Goal: Find specific page/section: Find specific page/section

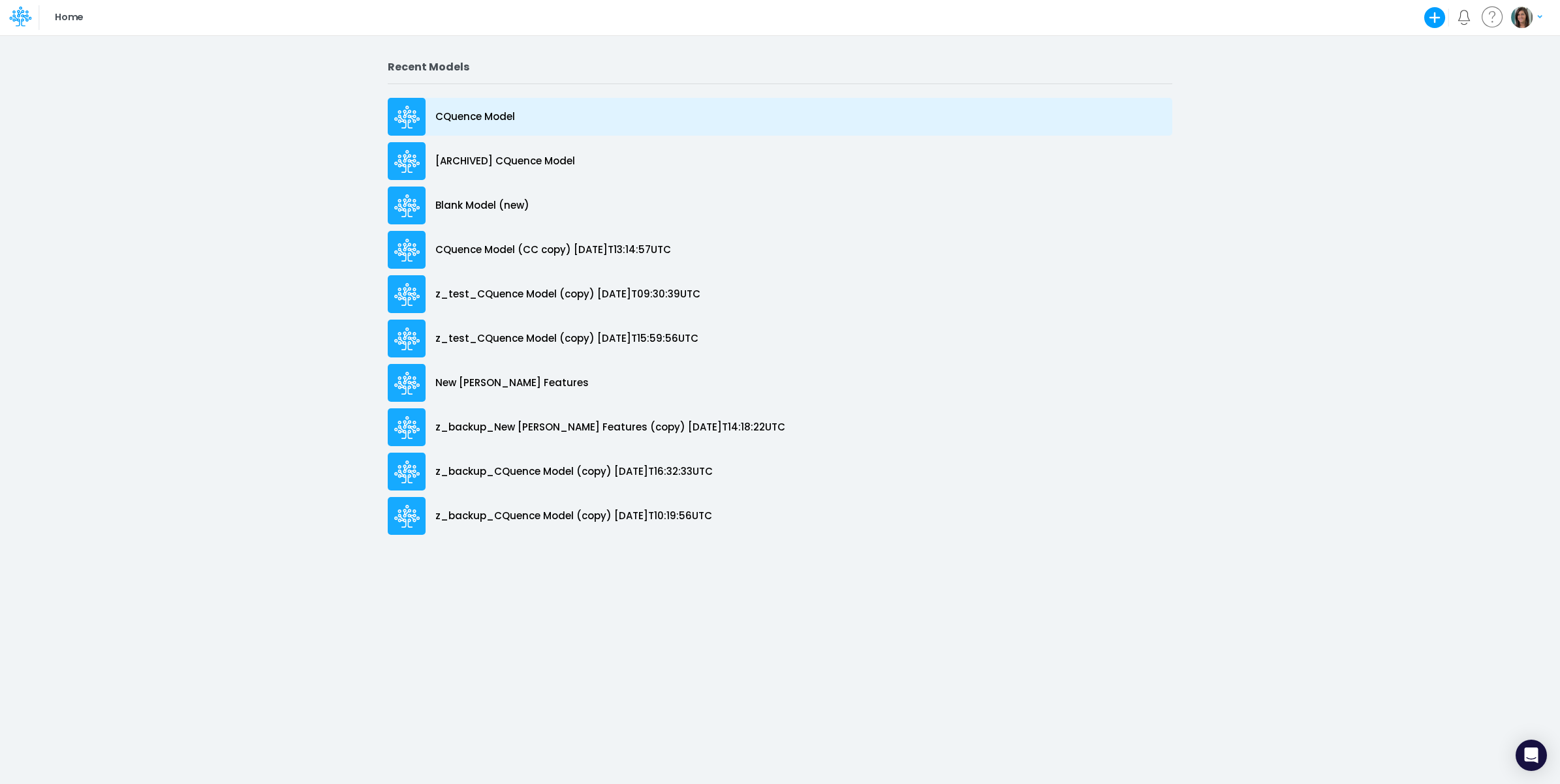
click at [498, 124] on div "CQuence Model" at bounding box center [780, 116] width 784 height 38
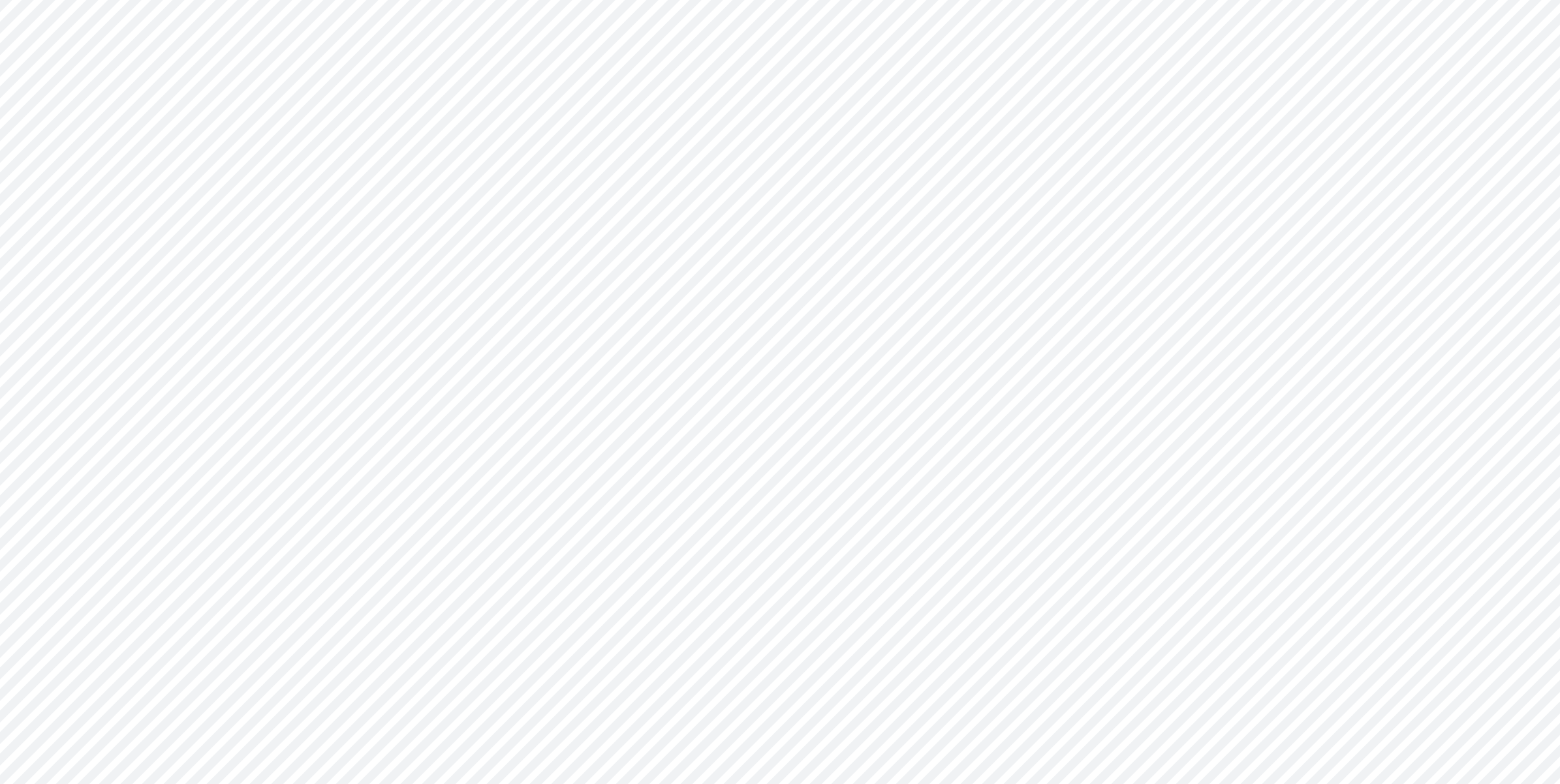
type input "Consolidated All by Month"
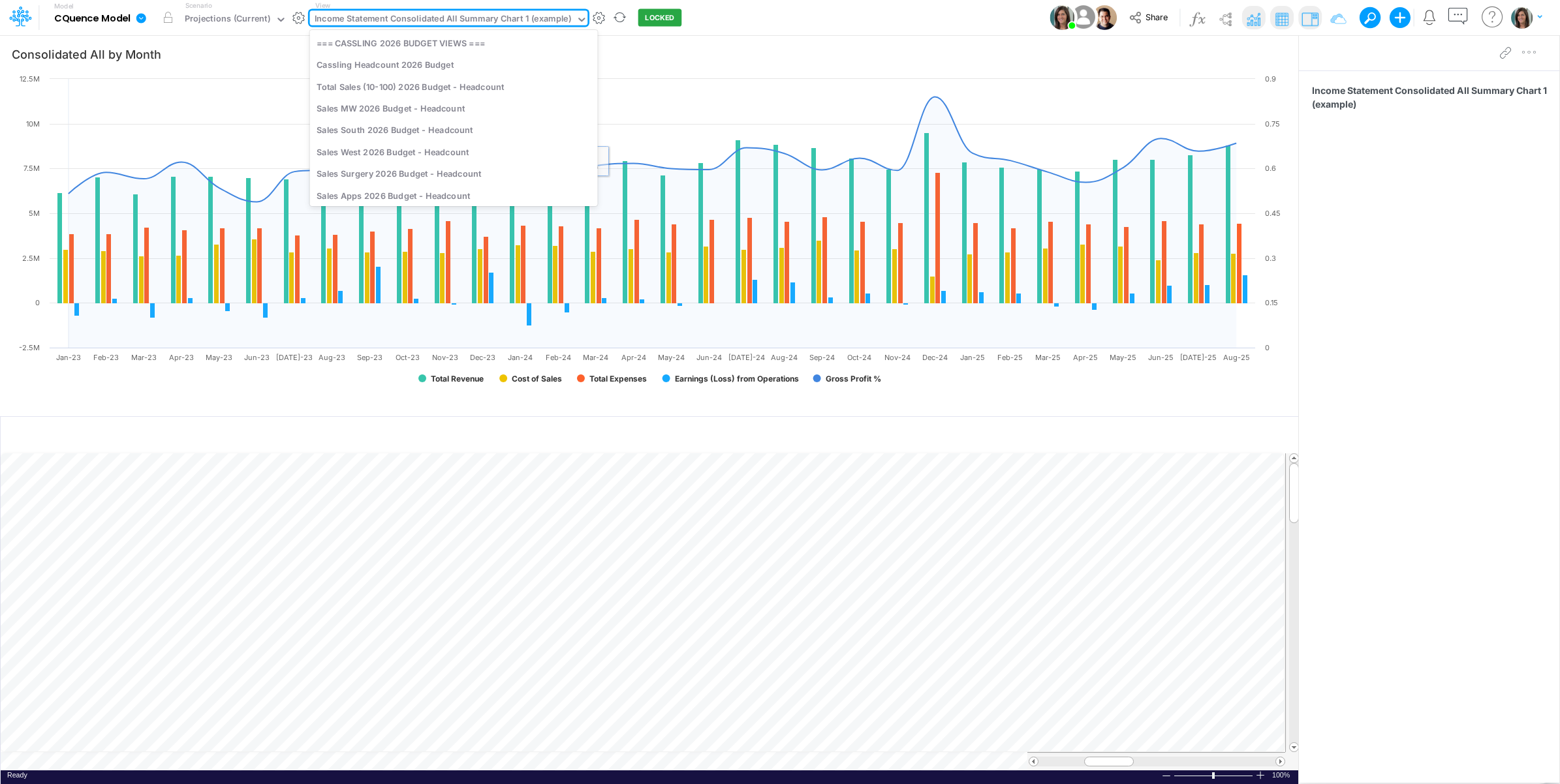
click at [504, 18] on div "Income Statement Consolidated All Summary Chart 1 (example)" at bounding box center [443, 20] width 256 height 15
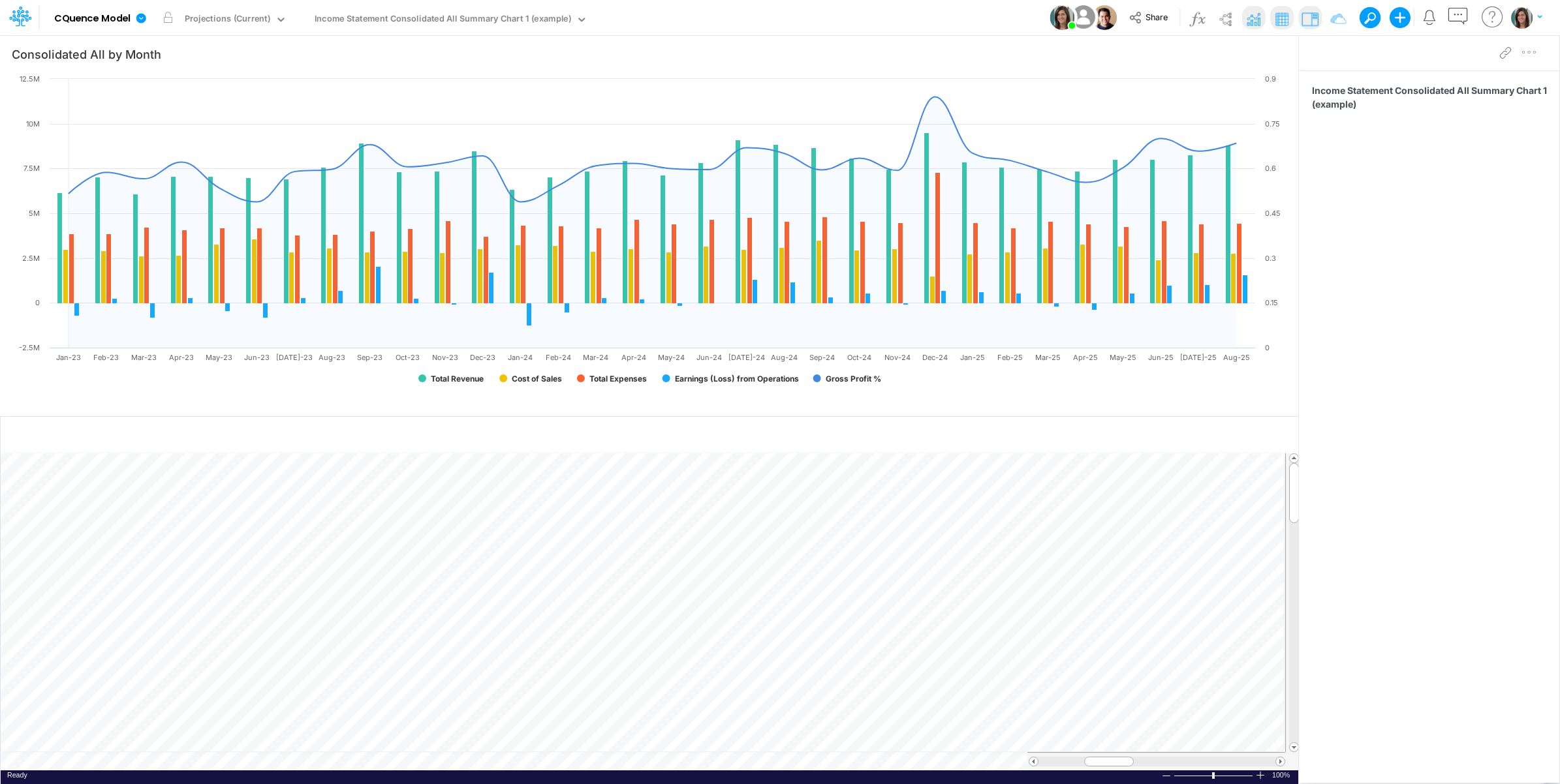
click at [800, 19] on div "Model CQuence Model Edit model settings Duplicate Import QuickBooks QuickBooks …" at bounding box center [780, 17] width 1404 height 35
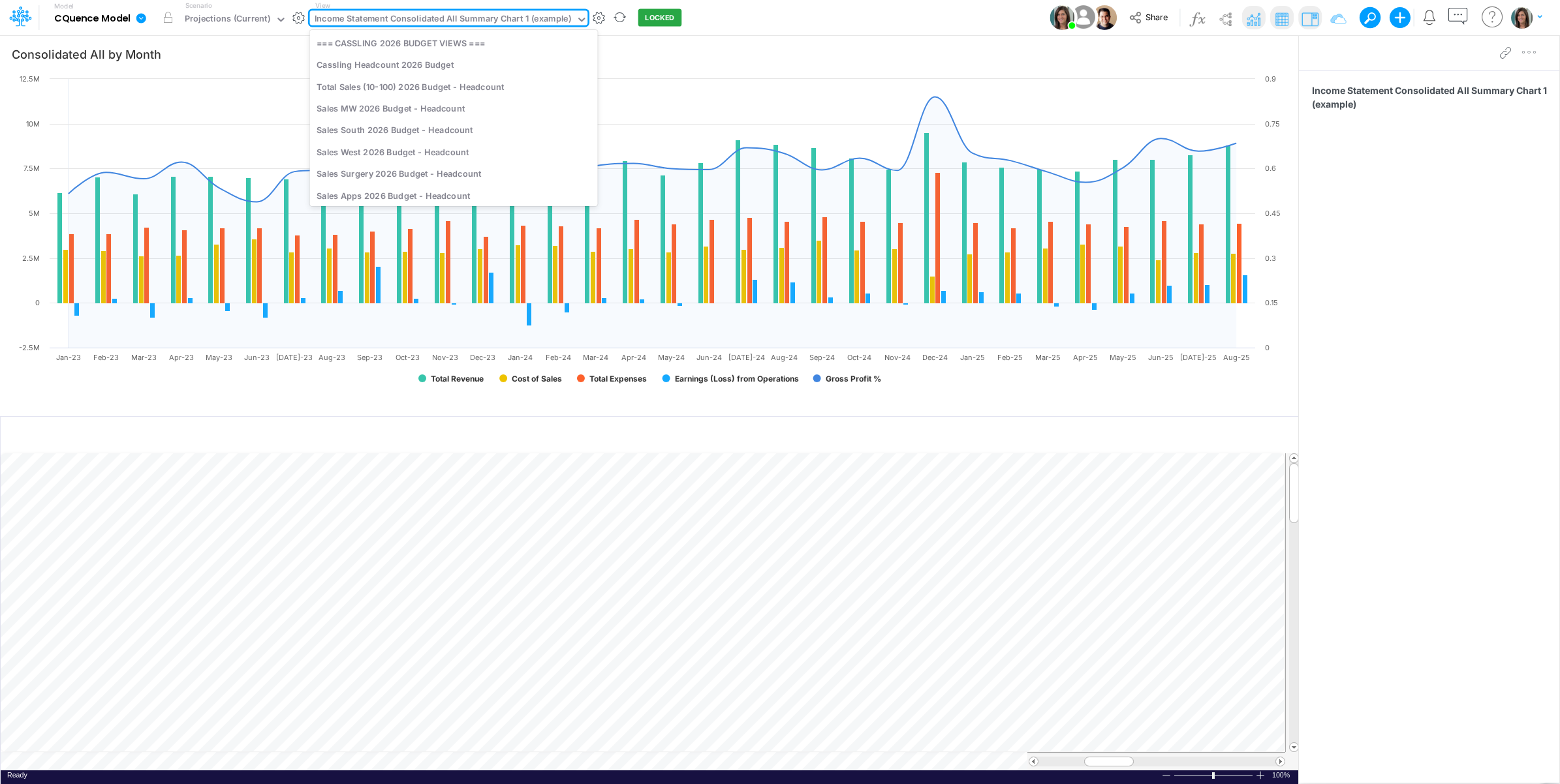
click at [481, 16] on div "Income Statement Consolidated All Summary Chart 1 (example)" at bounding box center [443, 20] width 256 height 15
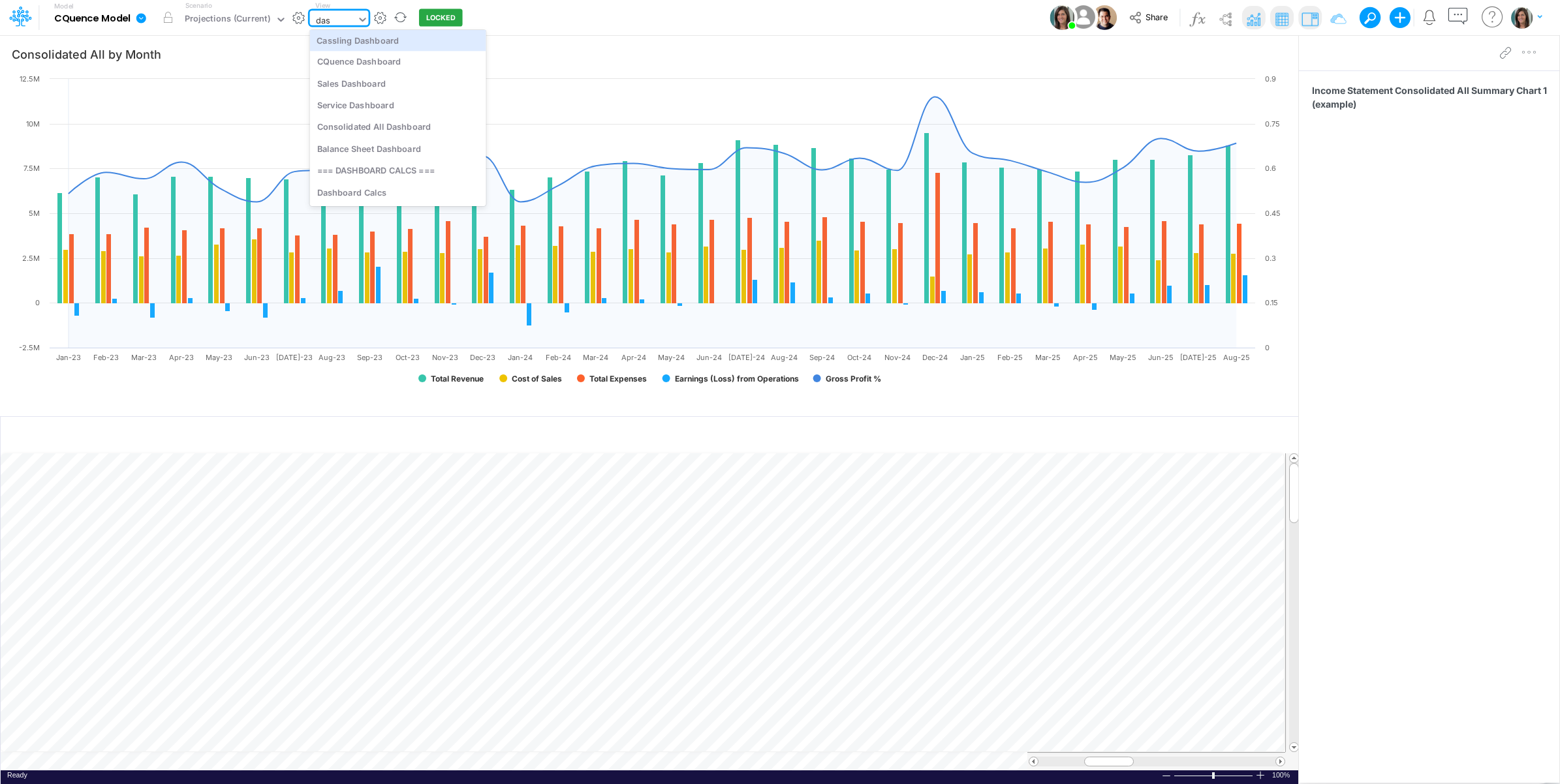
scroll to position [3, 0]
type input "dash"
click at [399, 45] on div "Cassling Dashboard" at bounding box center [398, 39] width 177 height 22
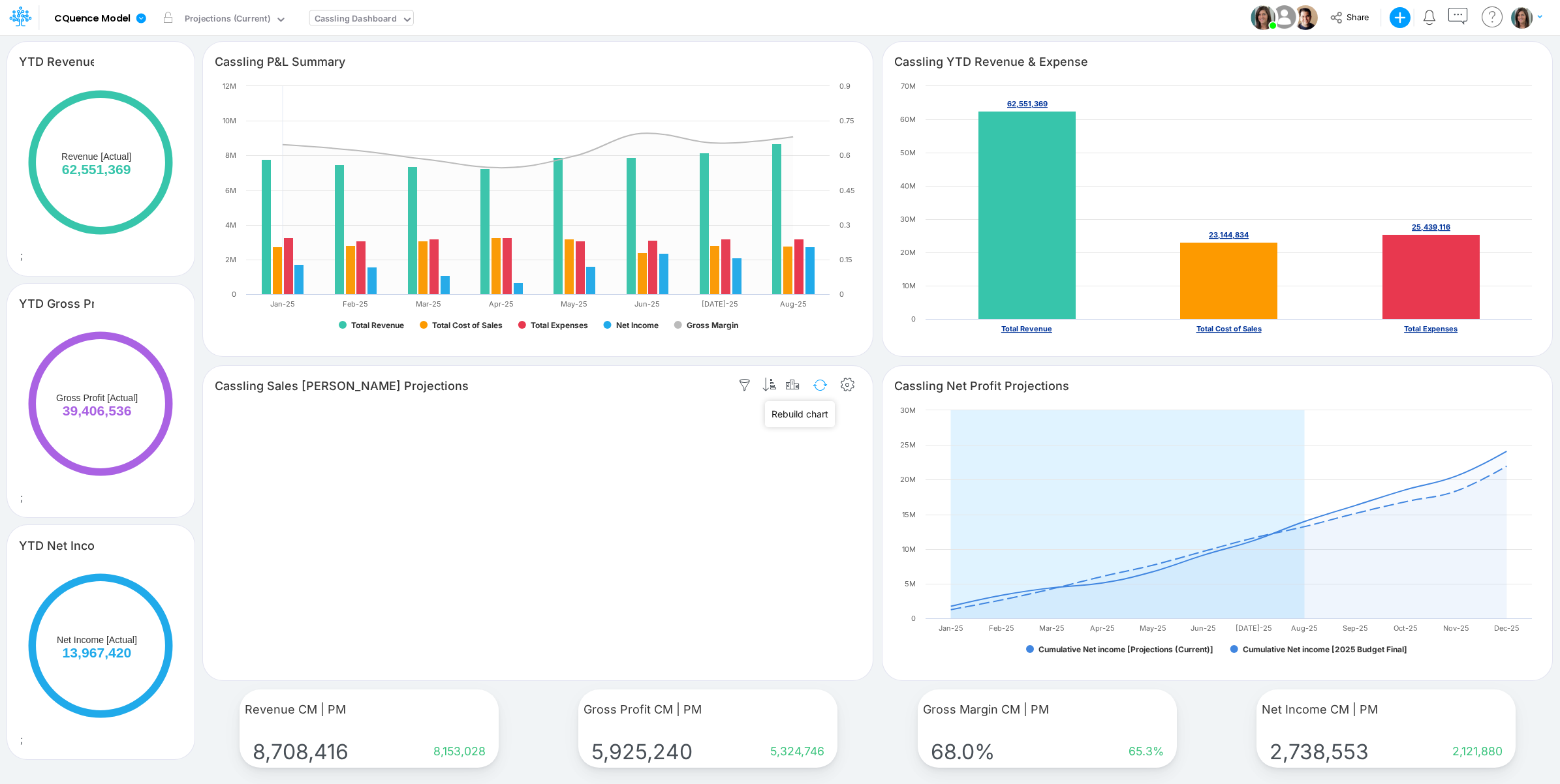
click at [820, 387] on button "button" at bounding box center [819, 385] width 31 height 23
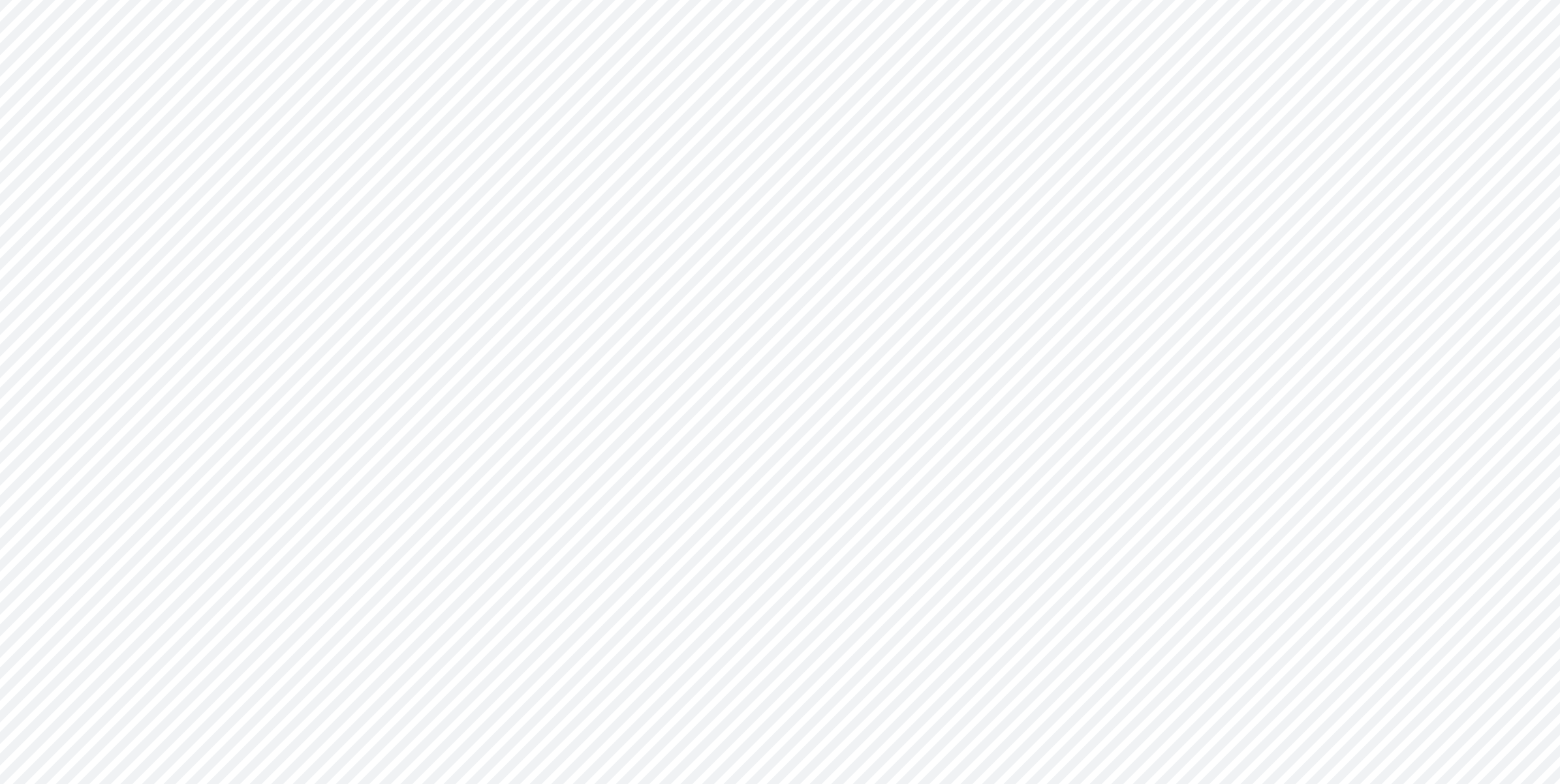
type input "Consolidated All by Month"
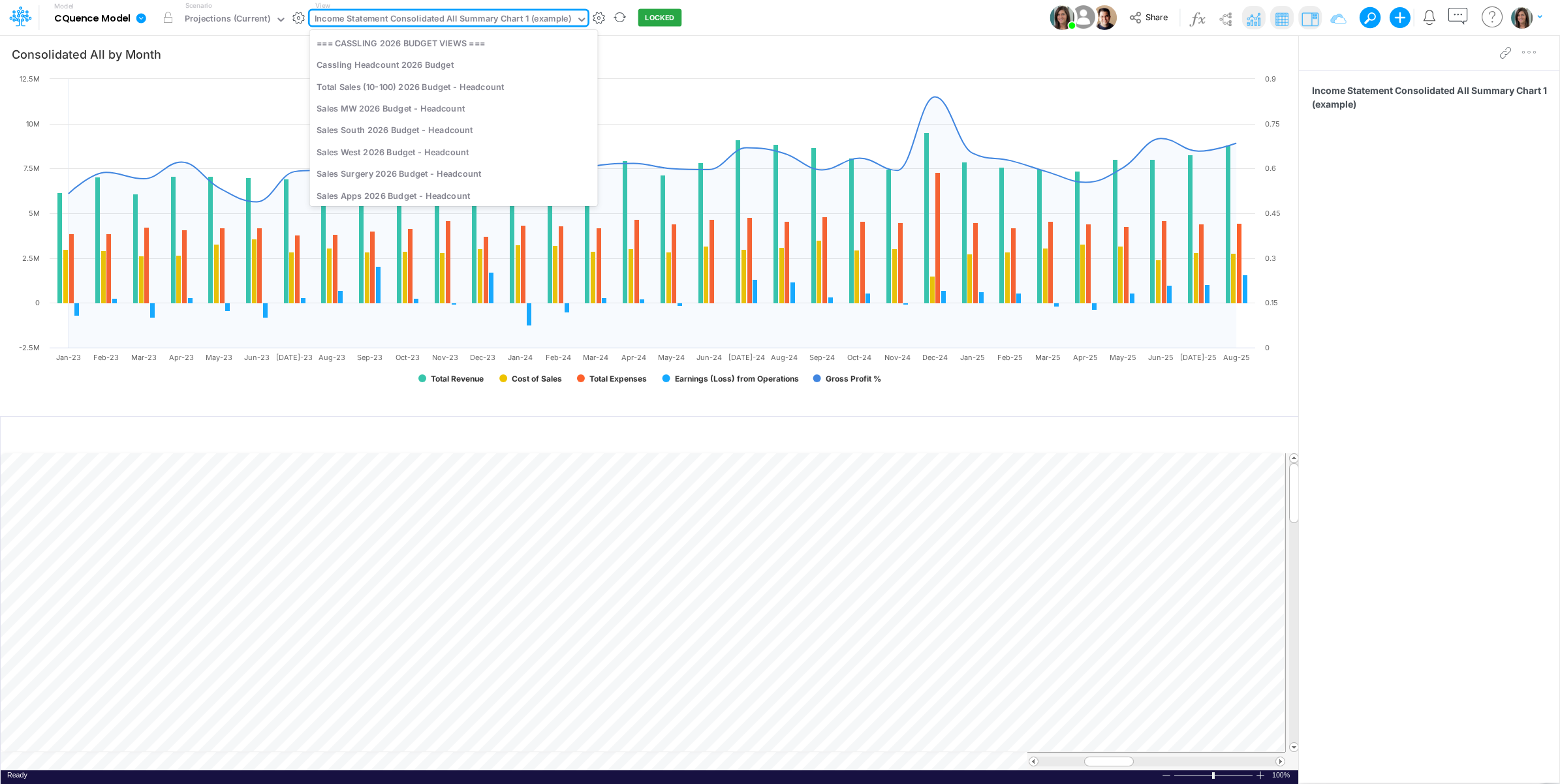
click at [524, 15] on div "Income Statement Consolidated All Summary Chart 1 (example)" at bounding box center [443, 20] width 256 height 15
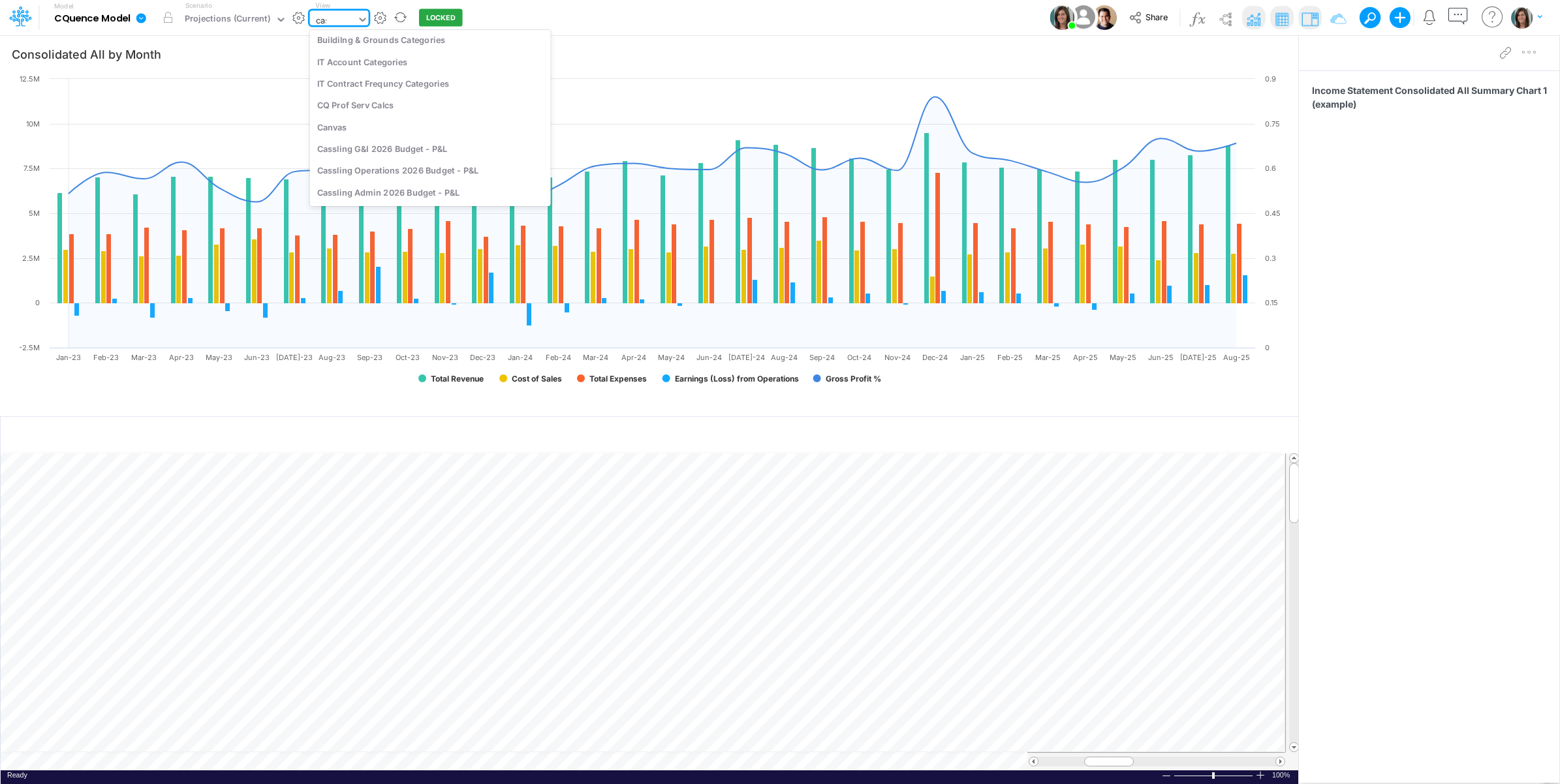
scroll to position [220, 0]
type input "cassling da"
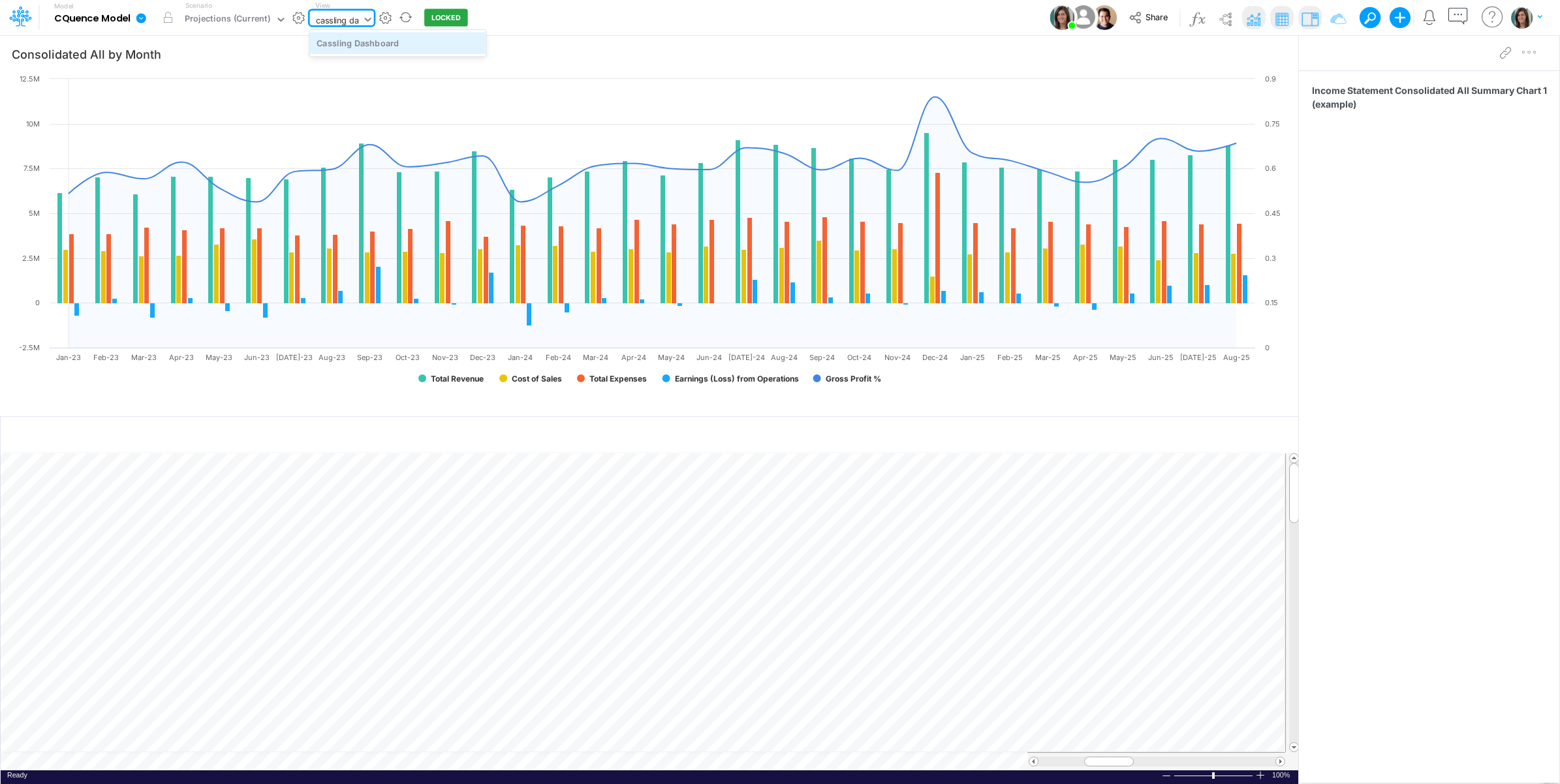
click at [451, 42] on div "Cassling Dashboard" at bounding box center [398, 42] width 177 height 22
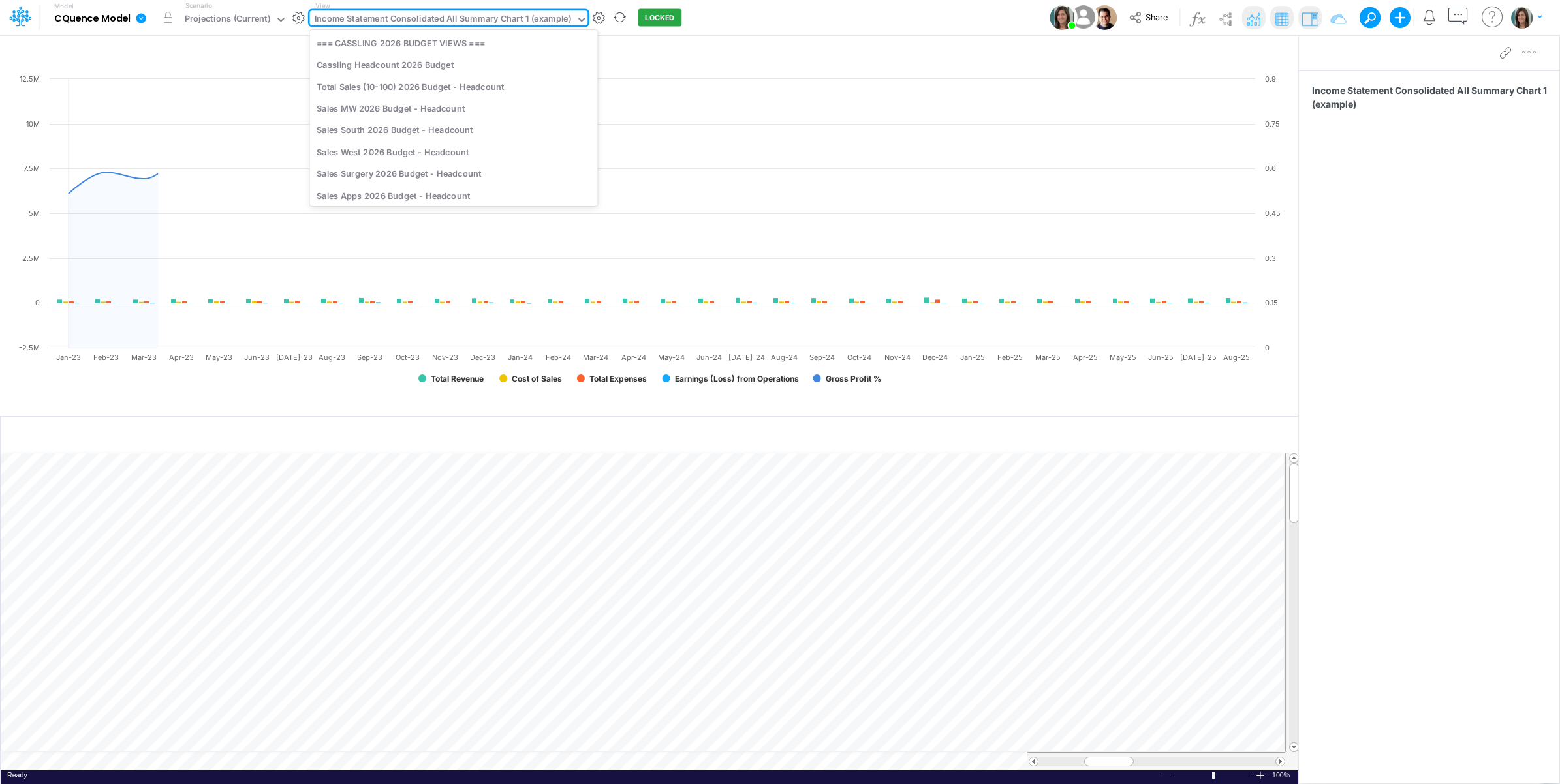
click at [491, 19] on div "Income Statement Consolidated All Summary Chart 1 (example)" at bounding box center [443, 20] width 256 height 15
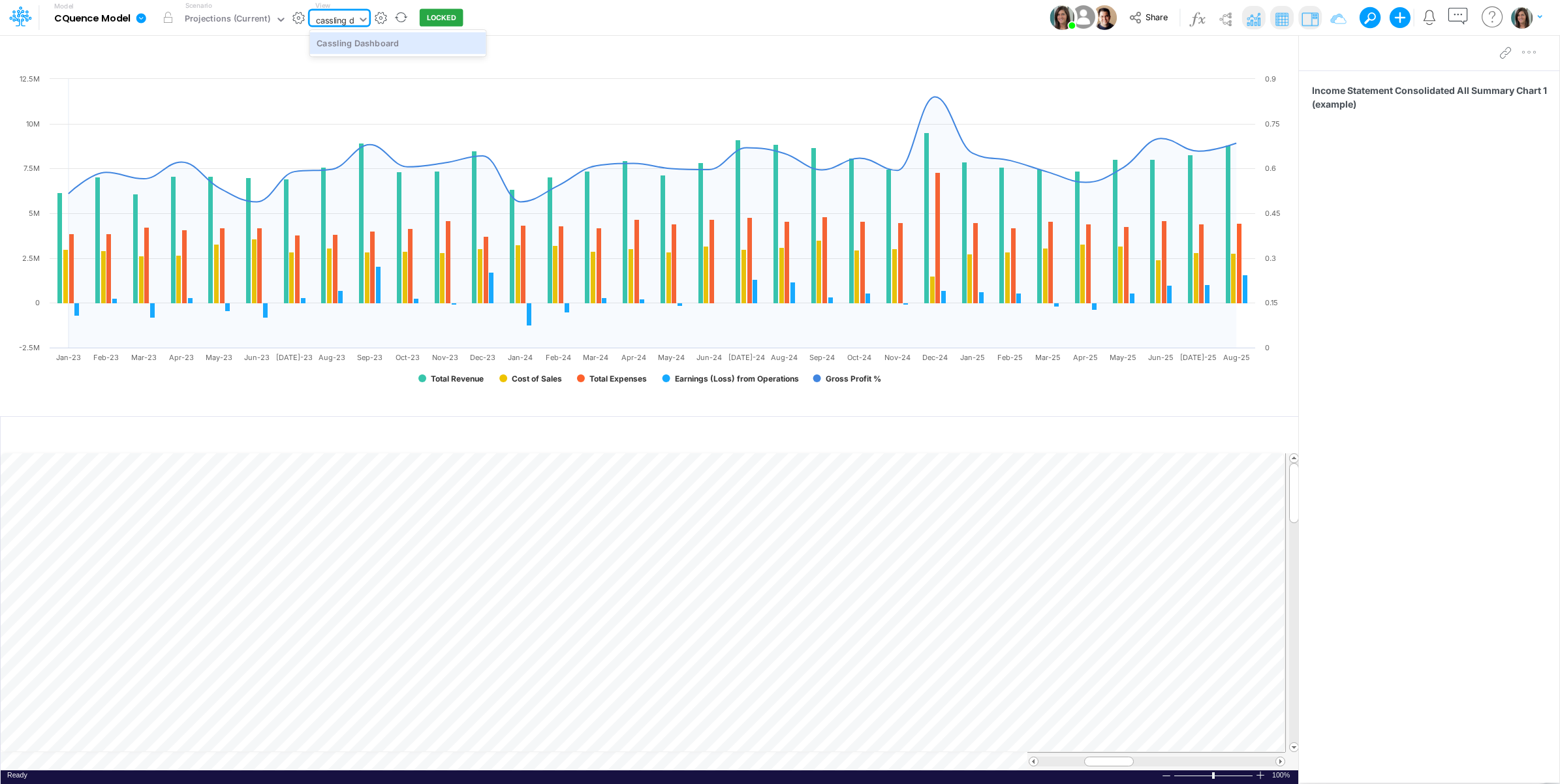
type input "cassling da"
click at [463, 39] on div "Cassling Dashboard" at bounding box center [398, 42] width 177 height 22
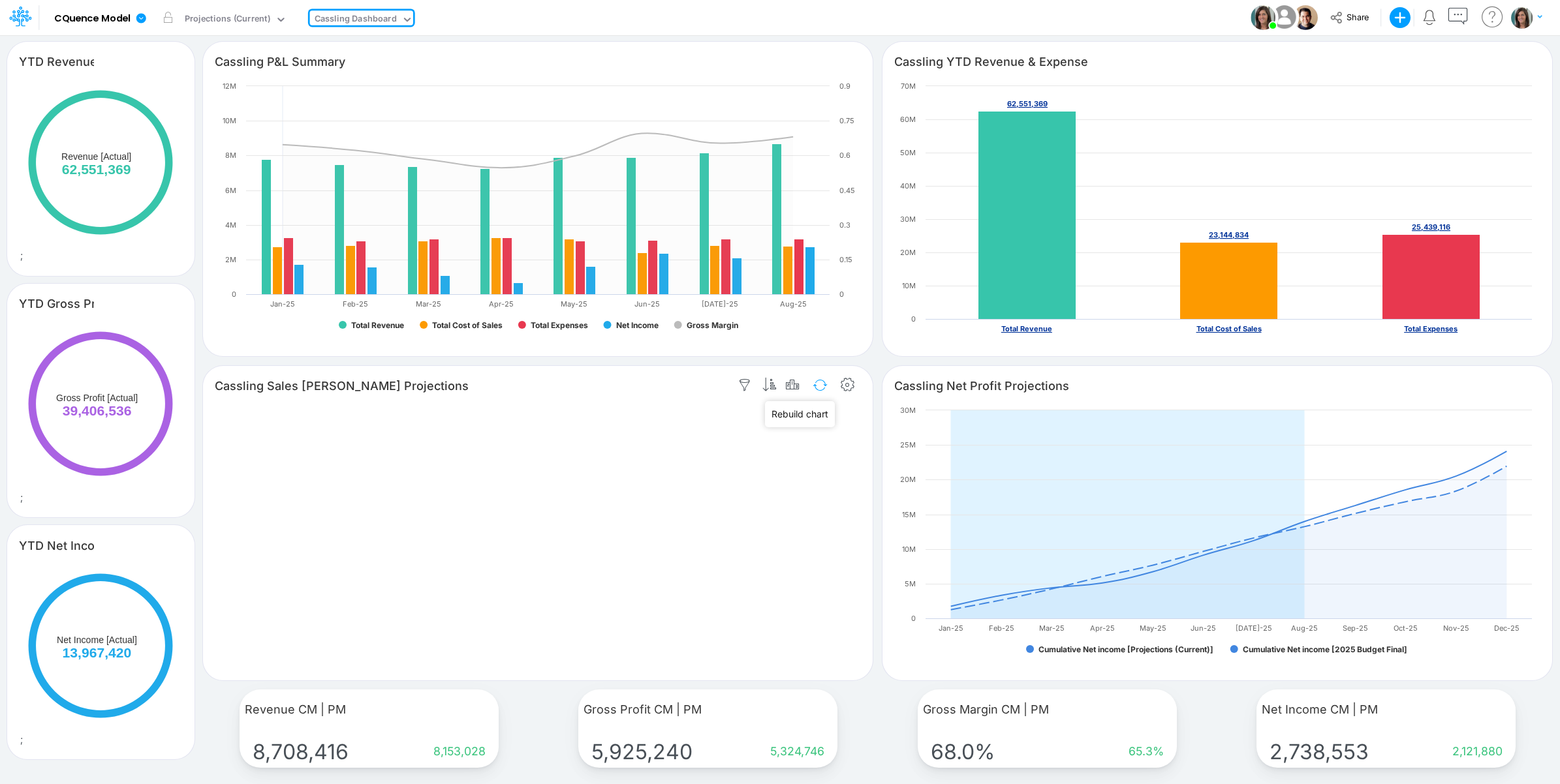
click at [824, 382] on button "button" at bounding box center [819, 385] width 31 height 23
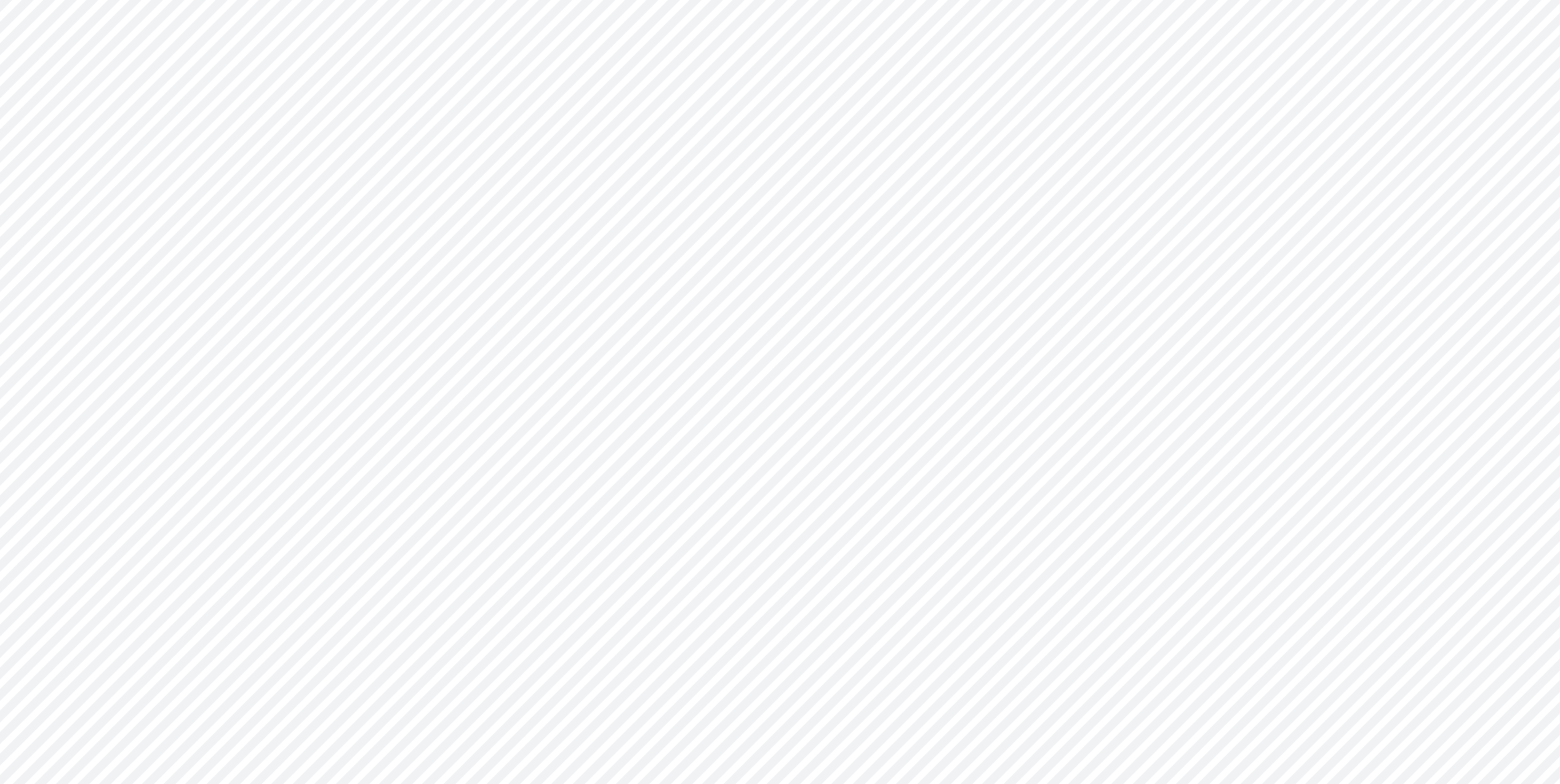
type input "Consolidated All by Month"
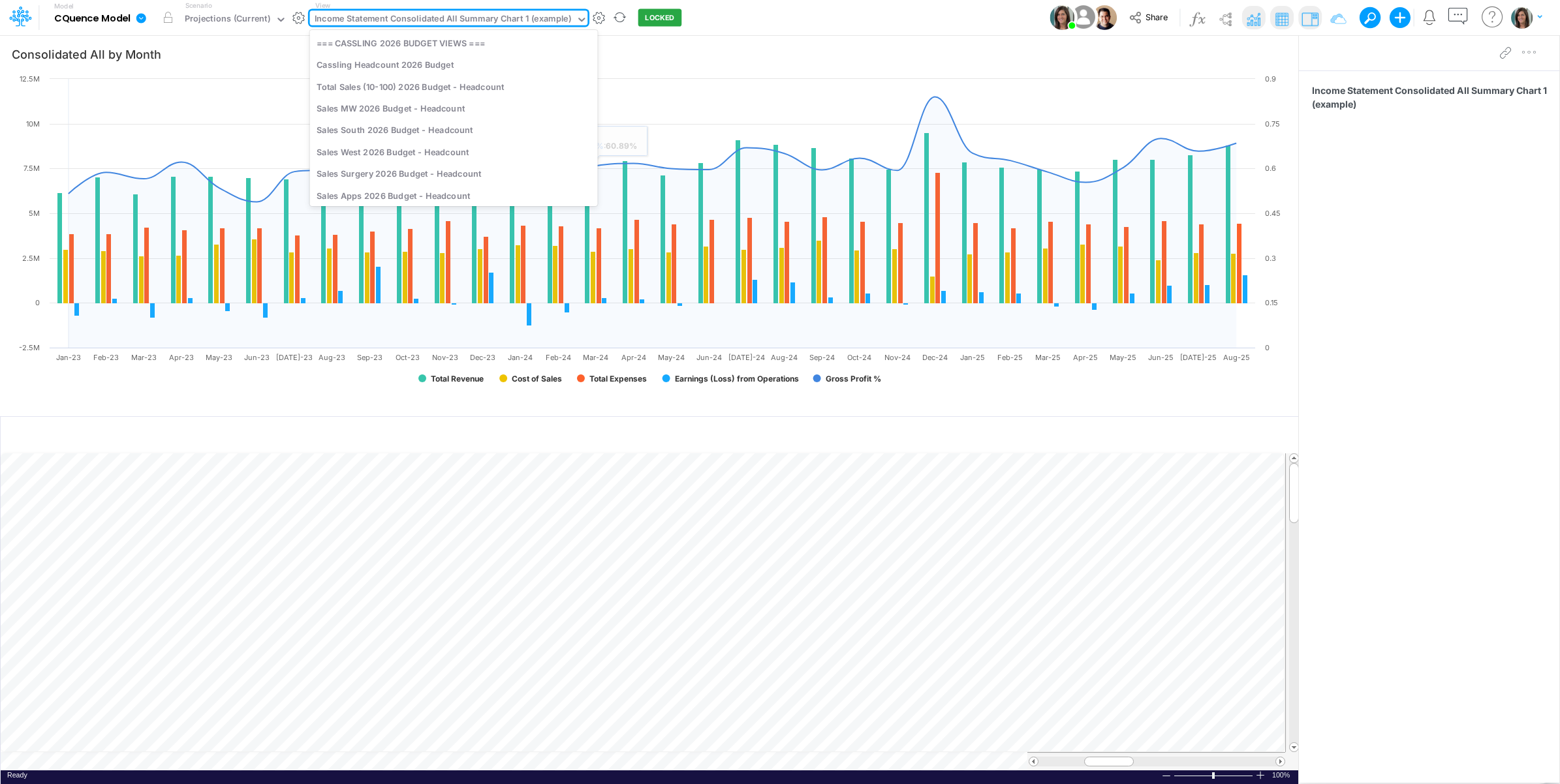
click at [507, 13] on div "Income Statement Consolidated All Summary Chart 1 (example)" at bounding box center [443, 20] width 256 height 15
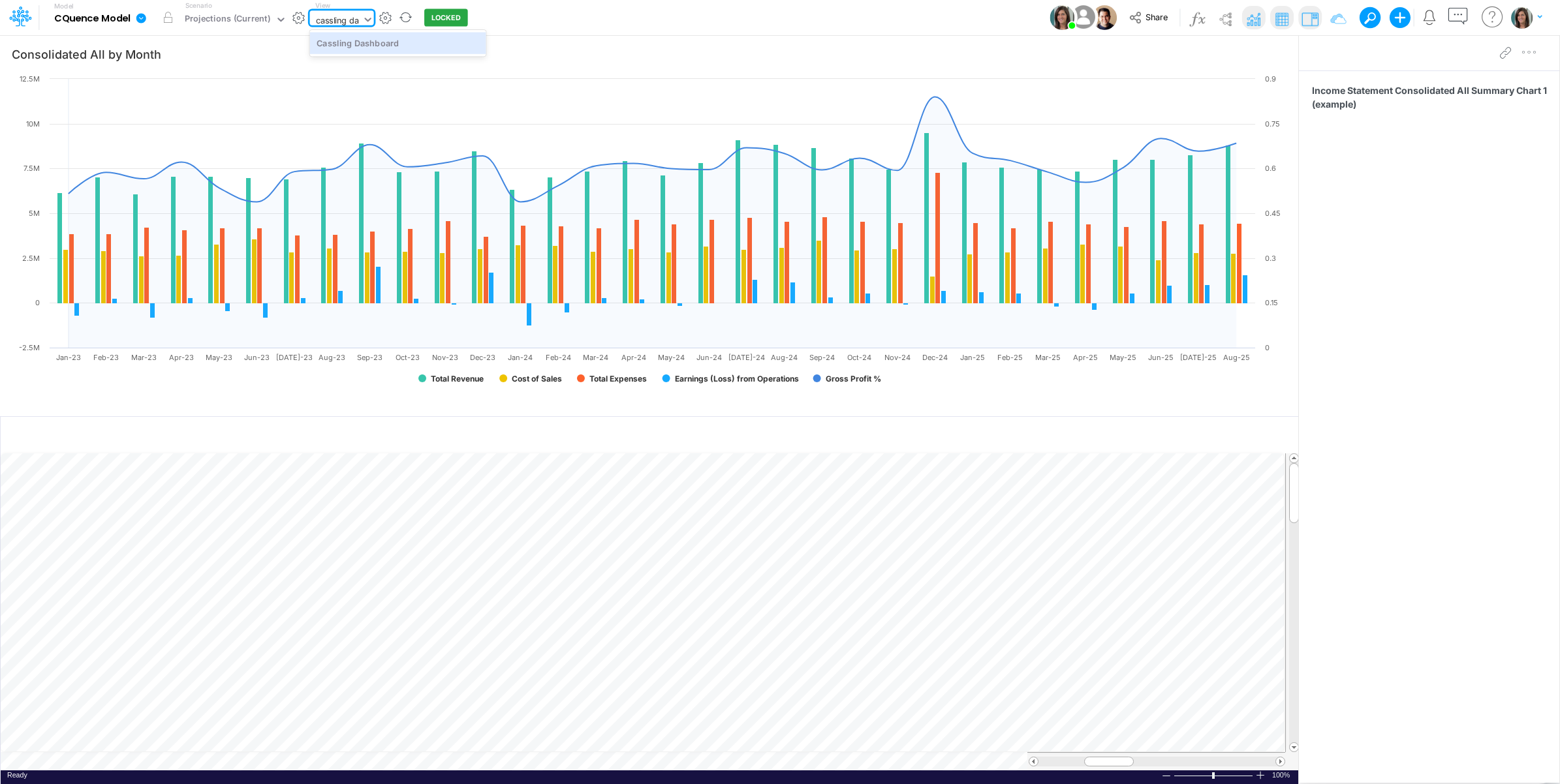
type input "cassling das"
click at [449, 46] on div "Cassling Dashboard" at bounding box center [398, 42] width 177 height 22
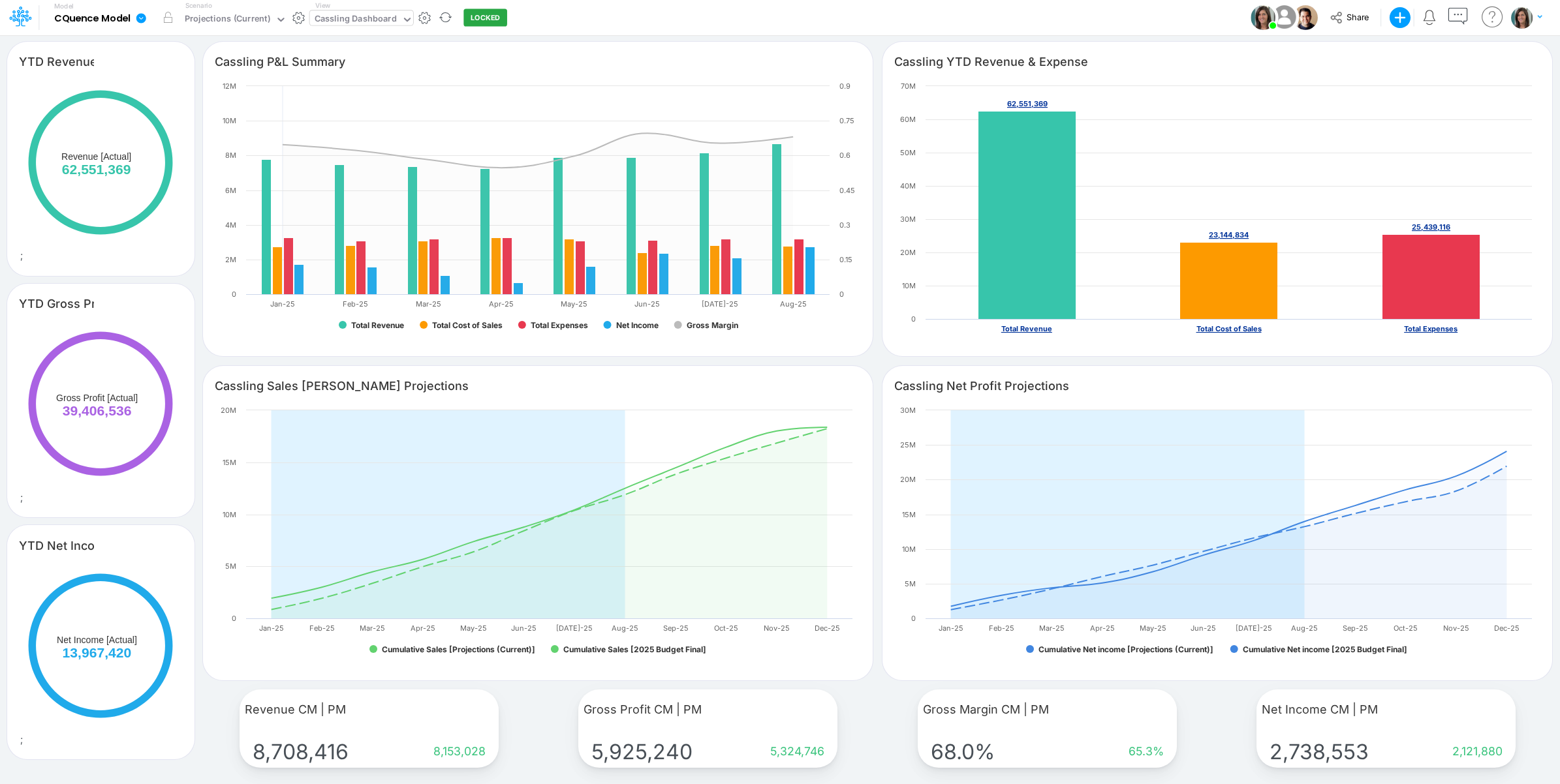
click at [580, 20] on div "Model CQuence Model Edit model settings Duplicate Import QuickBooks QuickBooks …" at bounding box center [780, 17] width 1404 height 35
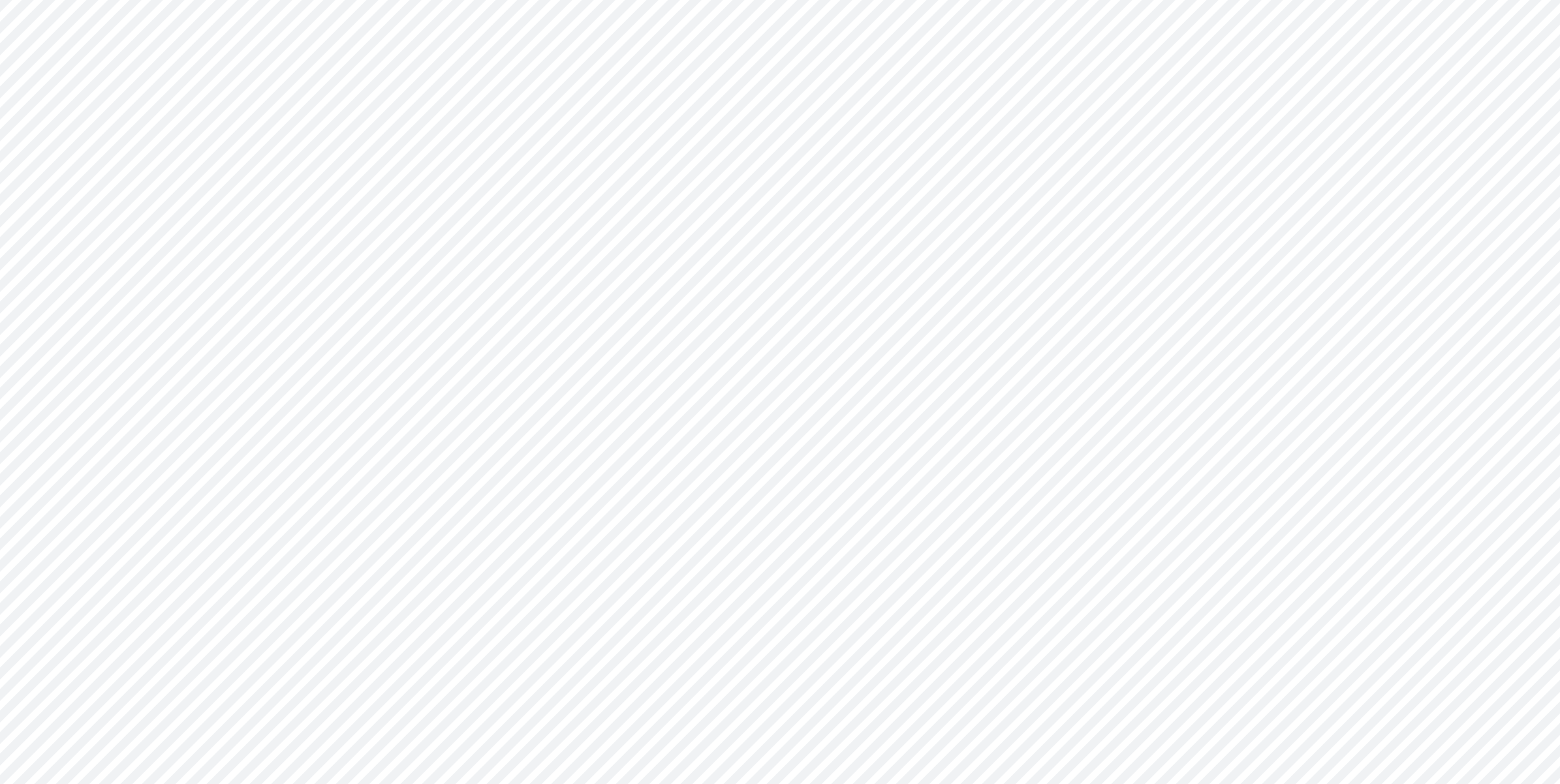
type input "Consolidated All by Month"
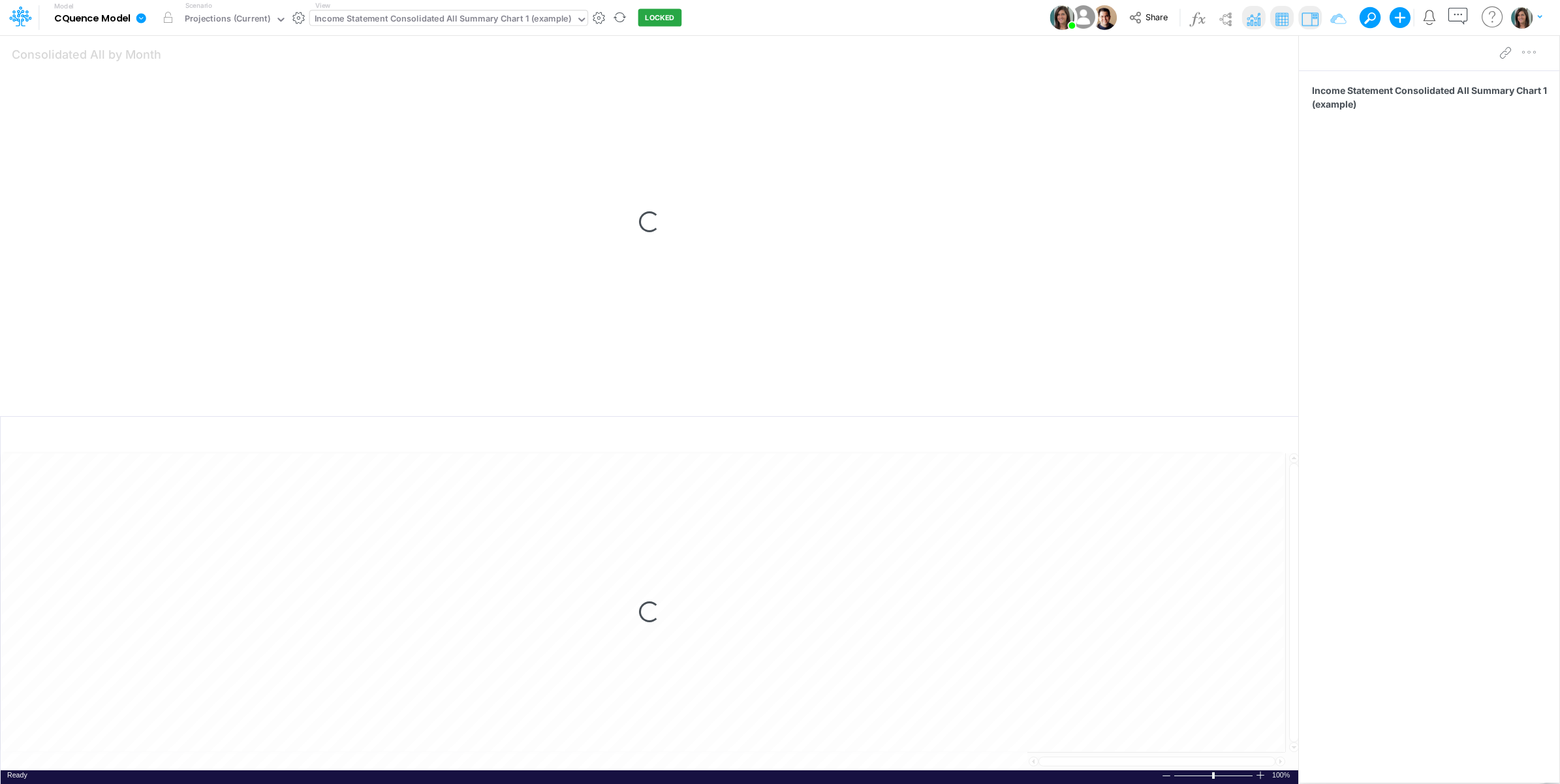
drag, startPoint x: 0, startPoint y: 0, endPoint x: 443, endPoint y: 19, distance: 443.4
click at [443, 19] on div "Income Statement Consolidated All Summary Chart 1 (example)" at bounding box center [443, 20] width 256 height 15
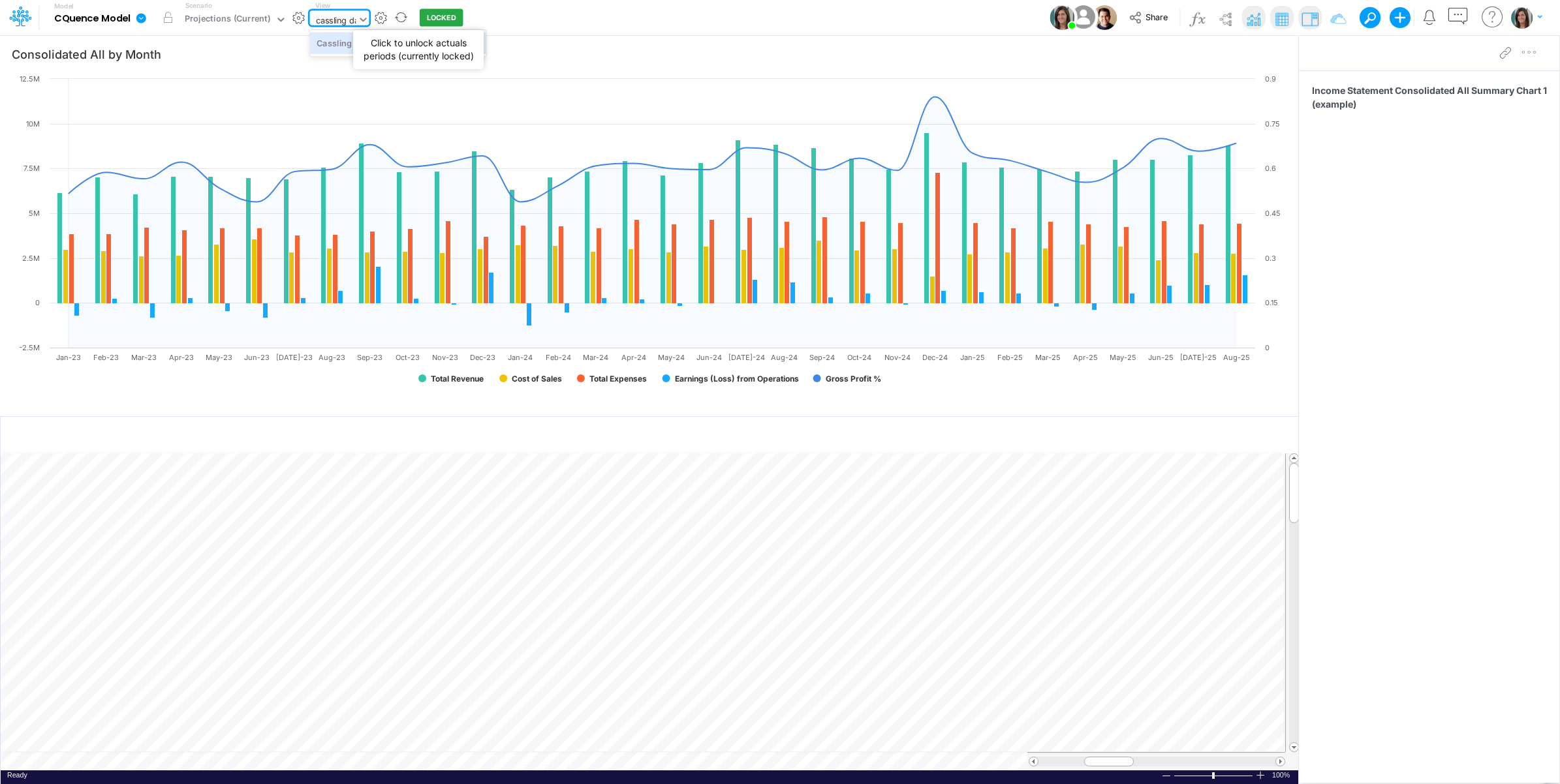
type input "cassling das"
click at [353, 44] on div "Cassling Dashboard" at bounding box center [398, 42] width 177 height 22
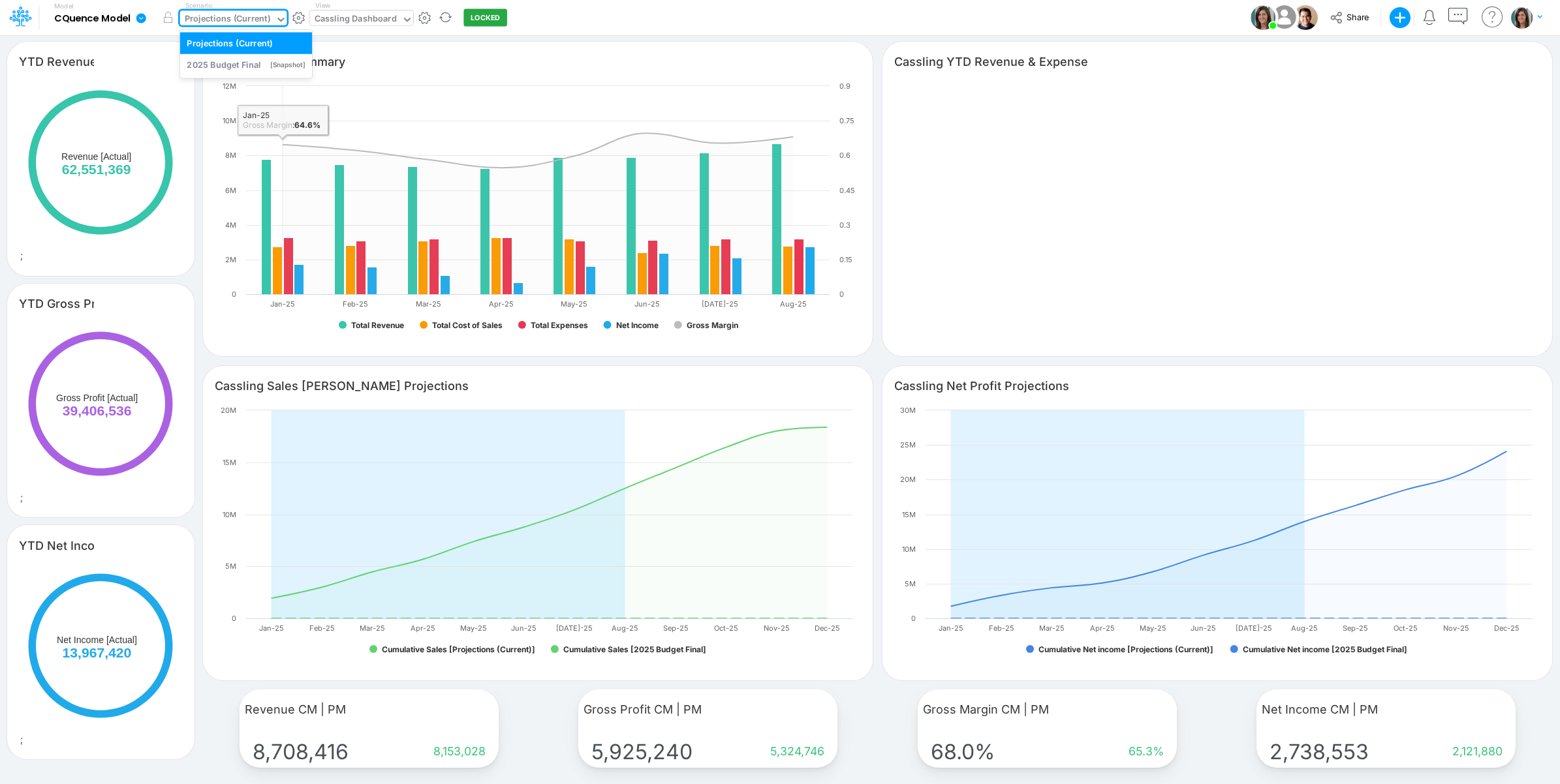
click at [246, 19] on div "Projections (Current)" at bounding box center [227, 20] width 86 height 15
click at [629, 15] on div "Model CQuence Model Edit model settings Duplicate Import QuickBooks QuickBooks …" at bounding box center [780, 17] width 1404 height 35
click at [1493, 57] on button "button" at bounding box center [1500, 61] width 31 height 23
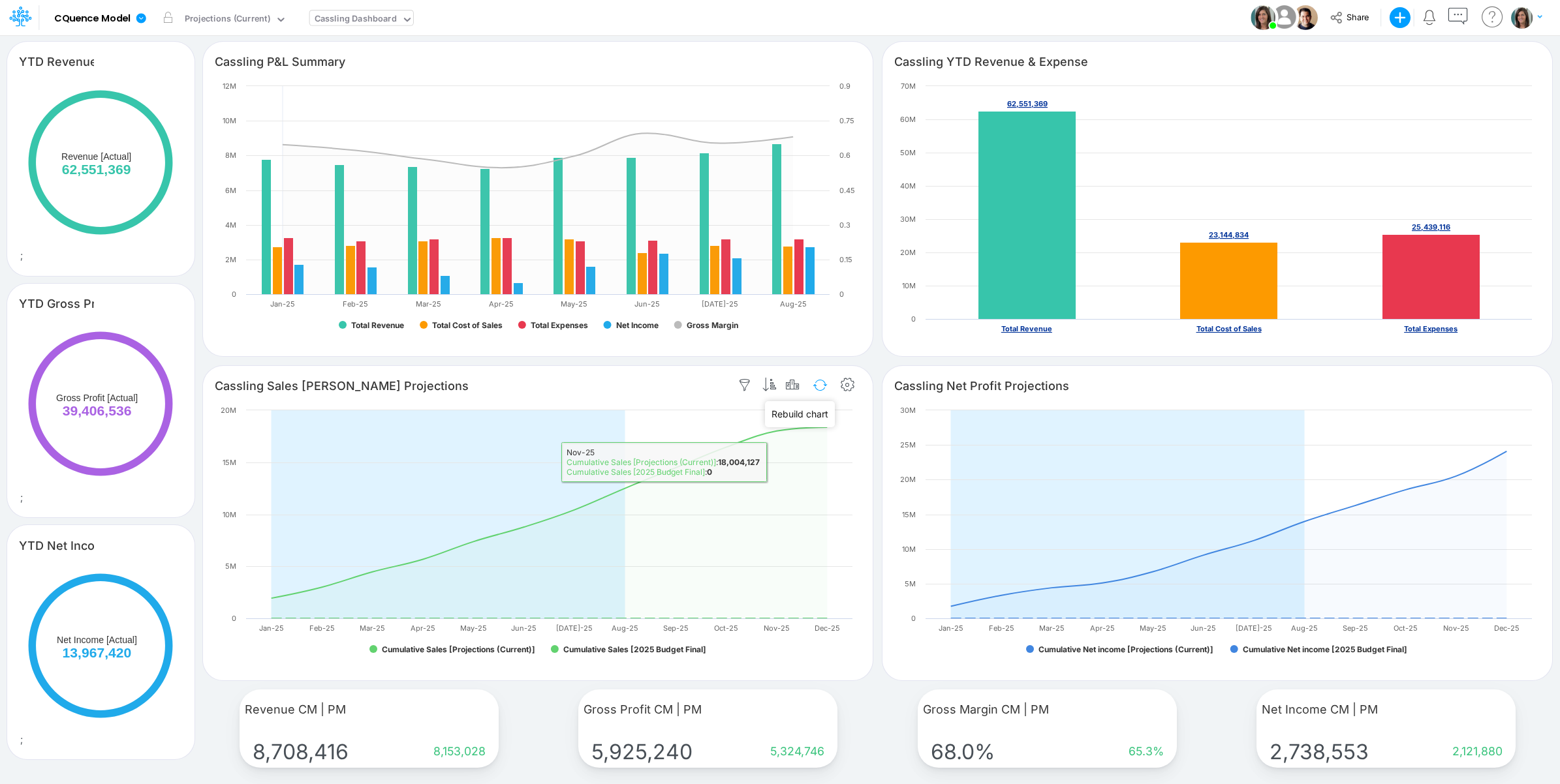
click at [823, 388] on button "button" at bounding box center [819, 385] width 31 height 23
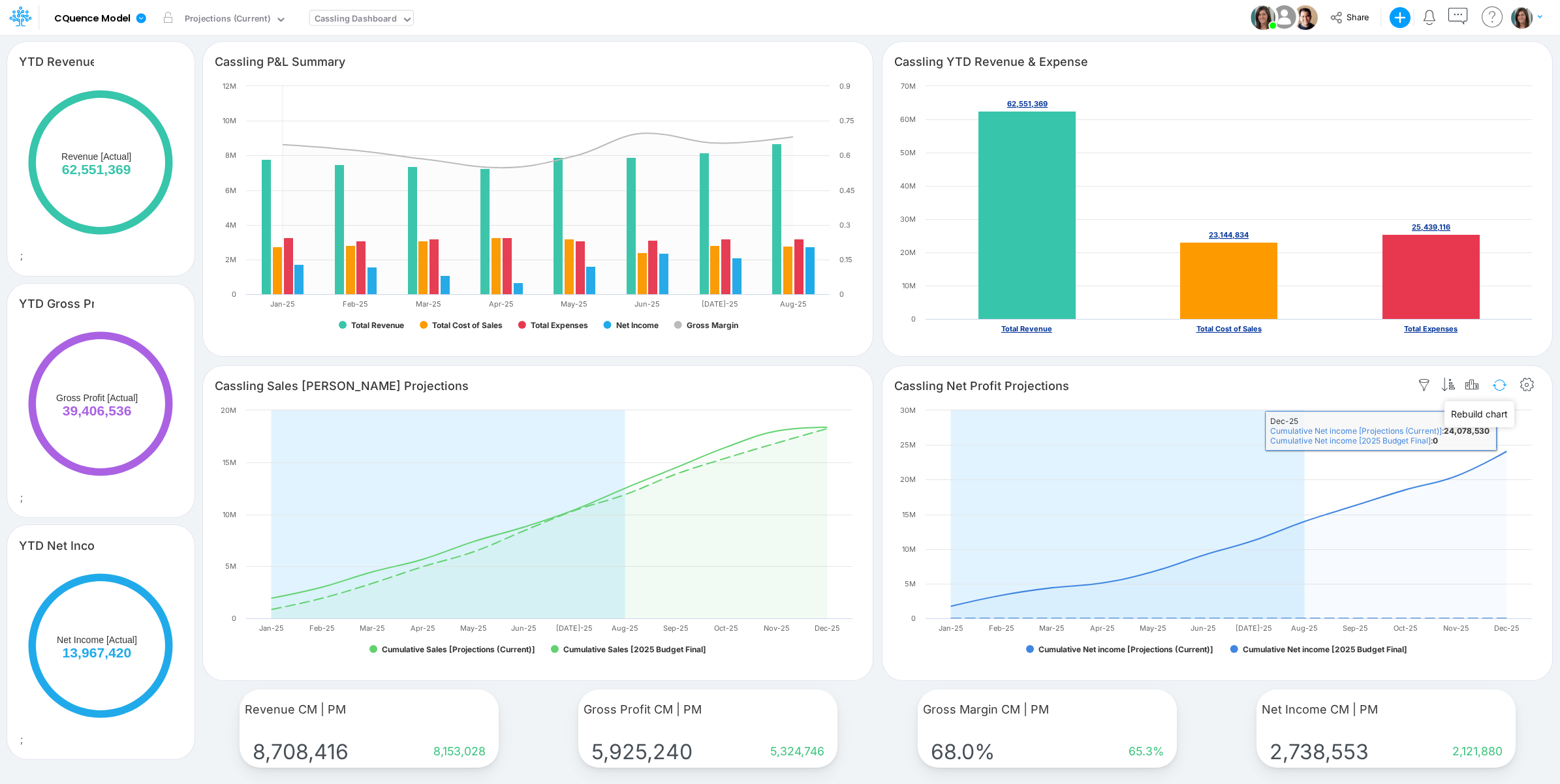
click at [1494, 385] on button "button" at bounding box center [1500, 385] width 31 height 23
